Goal: Information Seeking & Learning: Understand process/instructions

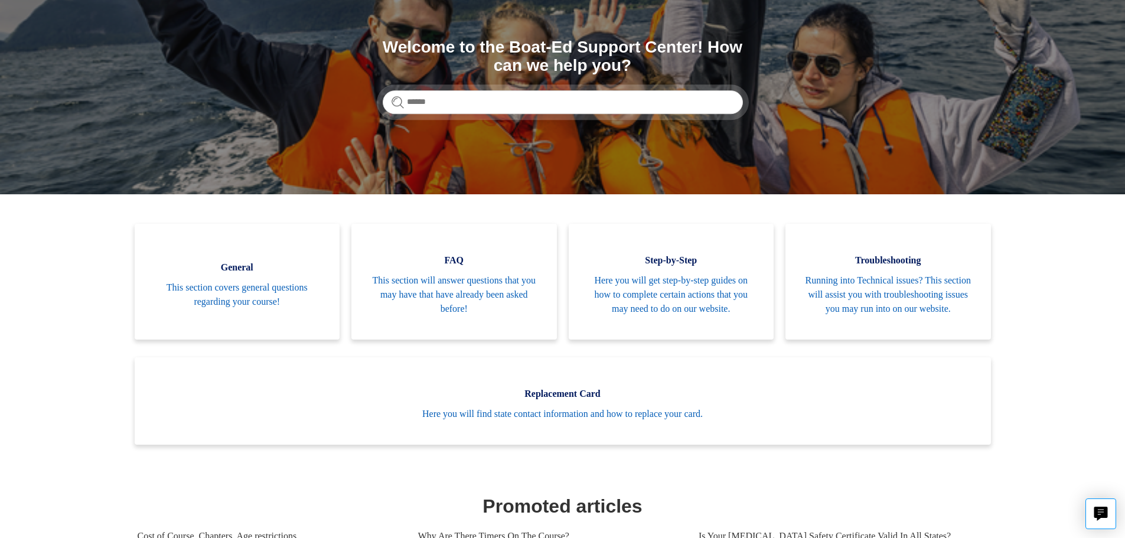
scroll to position [118, 0]
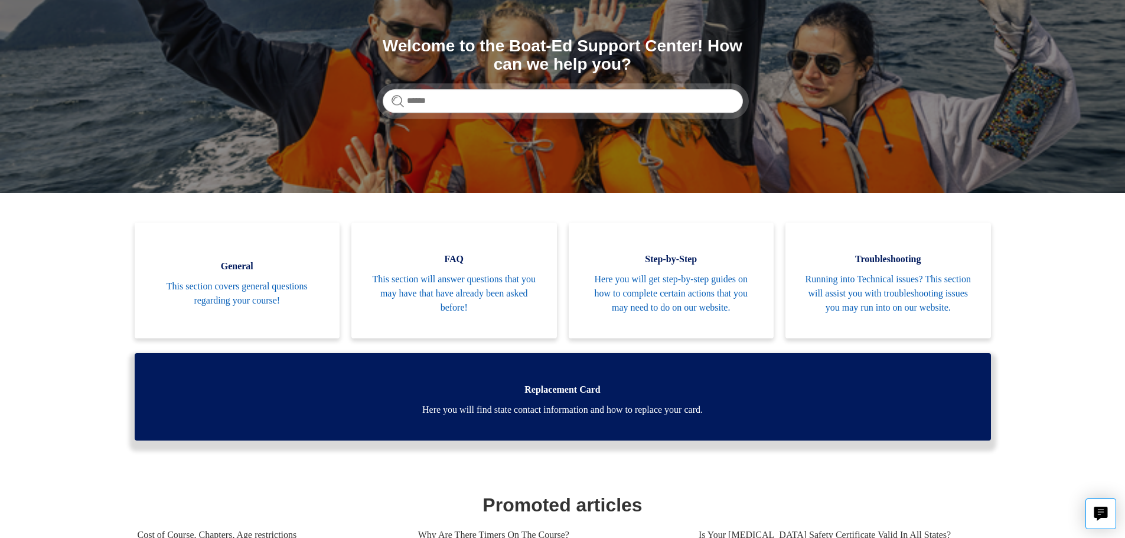
click at [483, 433] on link "Replacement Card Here you will find state contact information and how to replac…" at bounding box center [563, 396] width 856 height 87
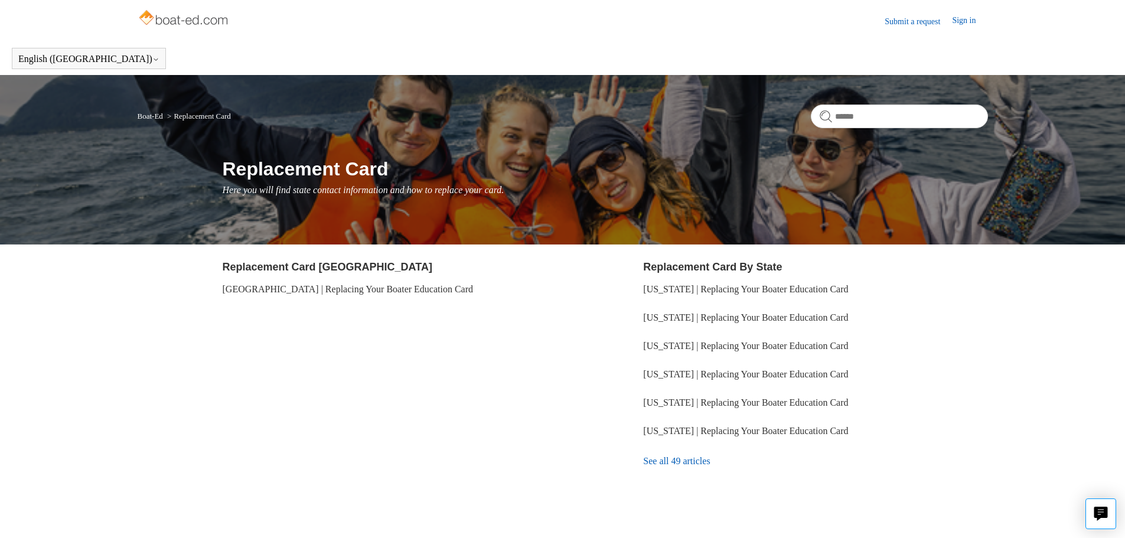
click at [674, 463] on link "See all 49 articles" at bounding box center [815, 461] width 344 height 32
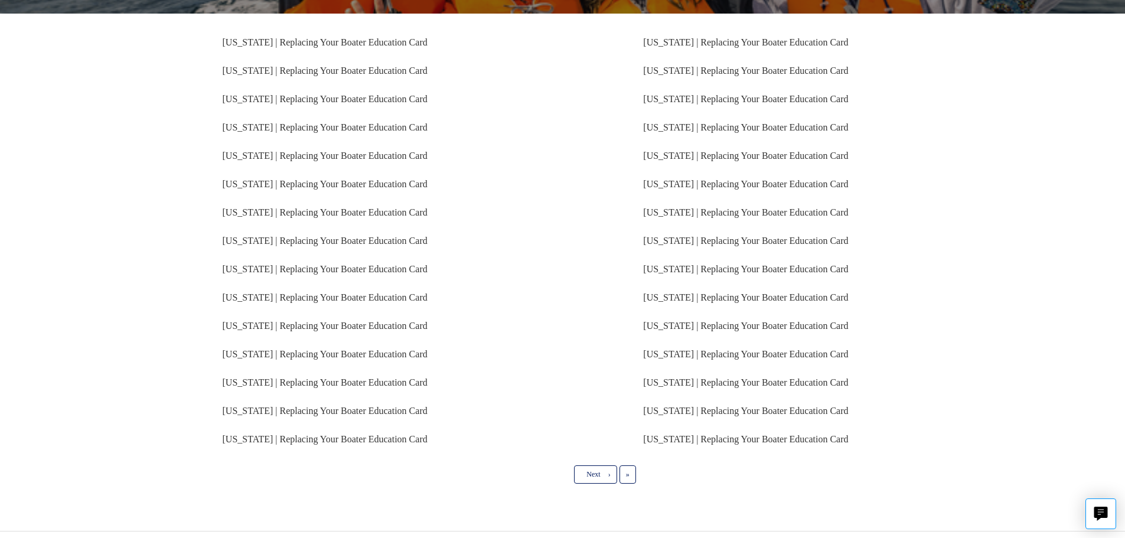
scroll to position [231, 0]
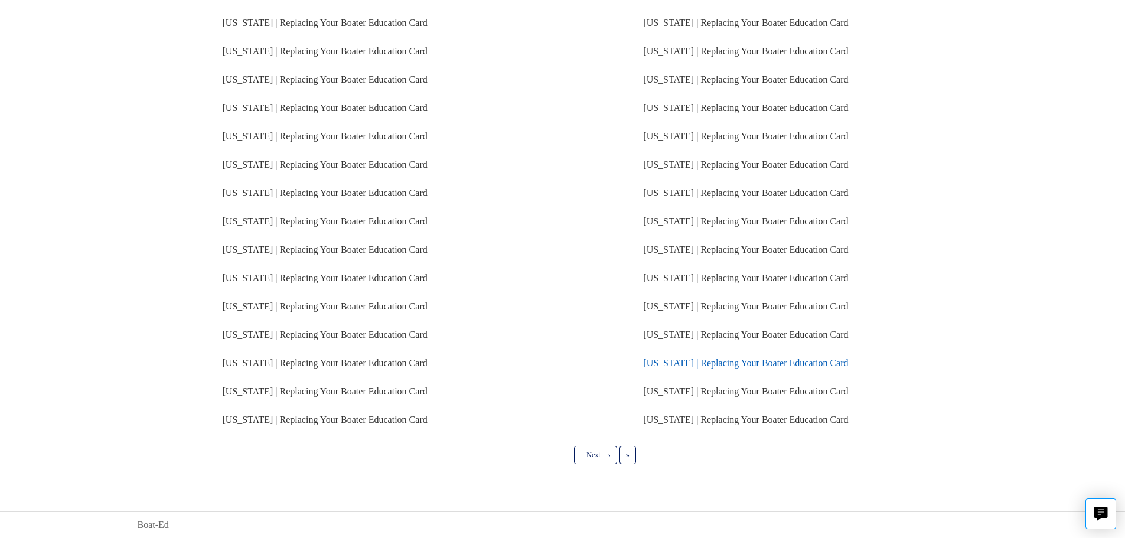
click at [680, 366] on link "Mississippi | Replacing Your Boater Education Card" at bounding box center [745, 363] width 205 height 10
